Goal: Task Accomplishment & Management: Manage account settings

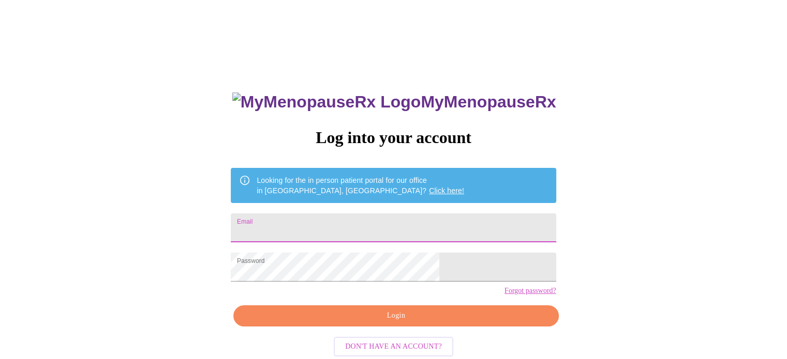
click at [361, 235] on input "Email" at bounding box center [393, 228] width 325 height 29
type input "drlajeunesse@hotmail.com"
click at [379, 323] on span "Login" at bounding box center [395, 316] width 301 height 13
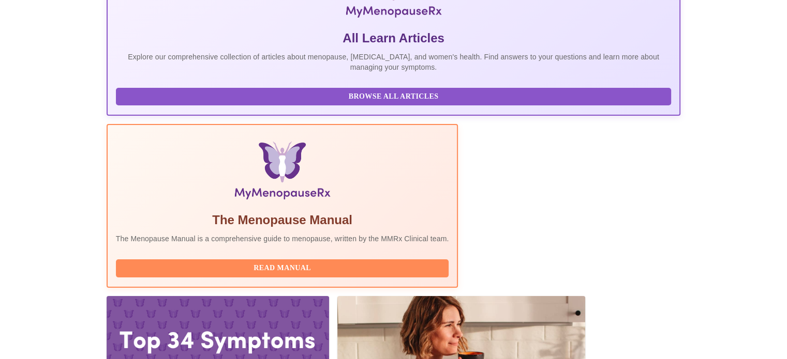
scroll to position [259, 0]
